Goal: Transaction & Acquisition: Purchase product/service

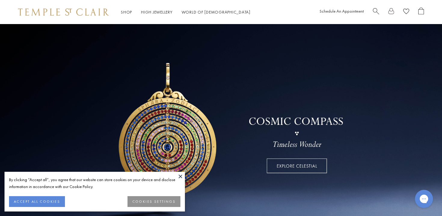
scroll to position [6, 0]
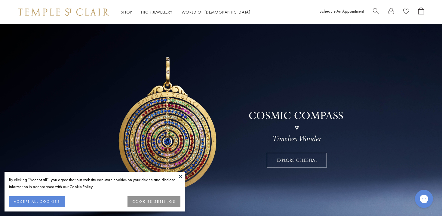
click at [180, 176] on button at bounding box center [180, 176] width 9 height 9
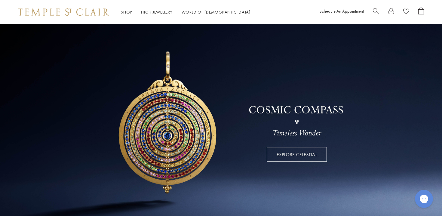
scroll to position [17, 0]
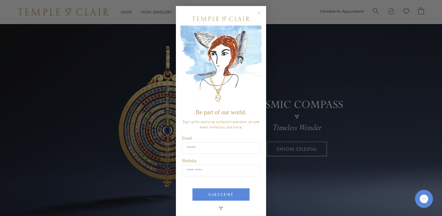
click at [262, 10] on icon "Close dialog" at bounding box center [260, 13] width 8 height 8
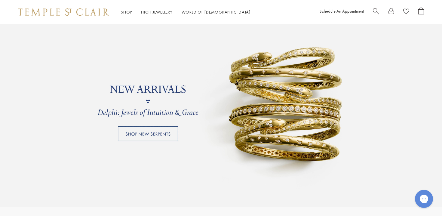
scroll to position [484, 0]
click at [168, 137] on link at bounding box center [221, 101] width 442 height 211
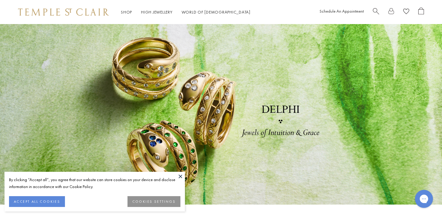
click at [180, 176] on button at bounding box center [180, 176] width 9 height 9
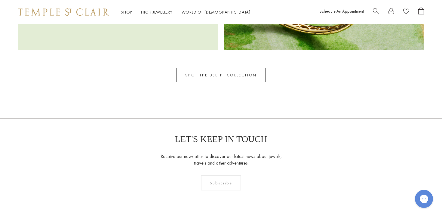
scroll to position [979, 0]
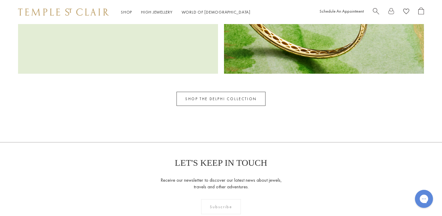
click at [219, 99] on link "SHOP THE DELPHI COLLECTION" at bounding box center [221, 99] width 89 height 14
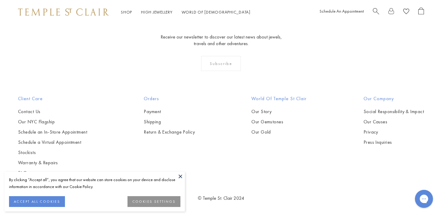
scroll to position [592, 0]
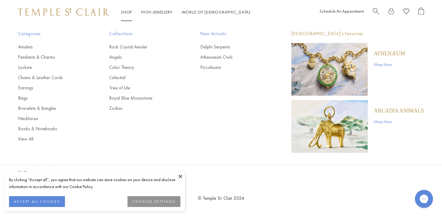
click at [126, 10] on link "Shop Shop" at bounding box center [126, 11] width 11 height 5
click at [328, 73] on img "Main navigation" at bounding box center [330, 69] width 76 height 53
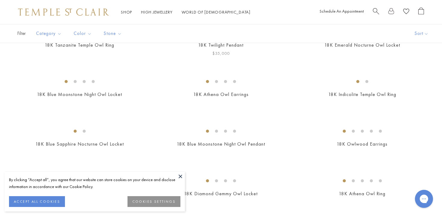
scroll to position [161, 0]
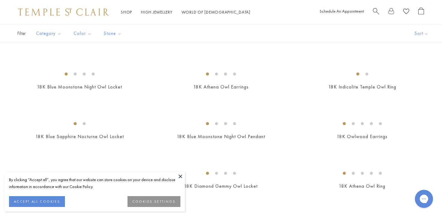
click at [180, 177] on button at bounding box center [180, 176] width 9 height 9
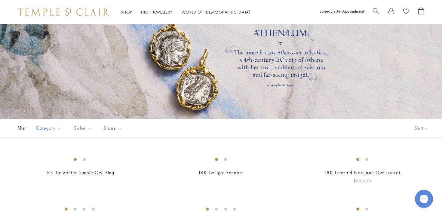
scroll to position [0, 0]
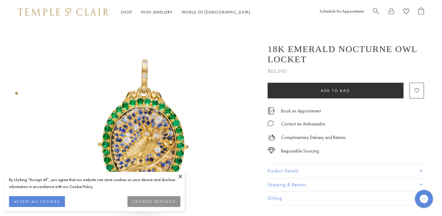
click at [176, 172] on button at bounding box center [180, 176] width 9 height 9
